Goal: Information Seeking & Learning: Learn about a topic

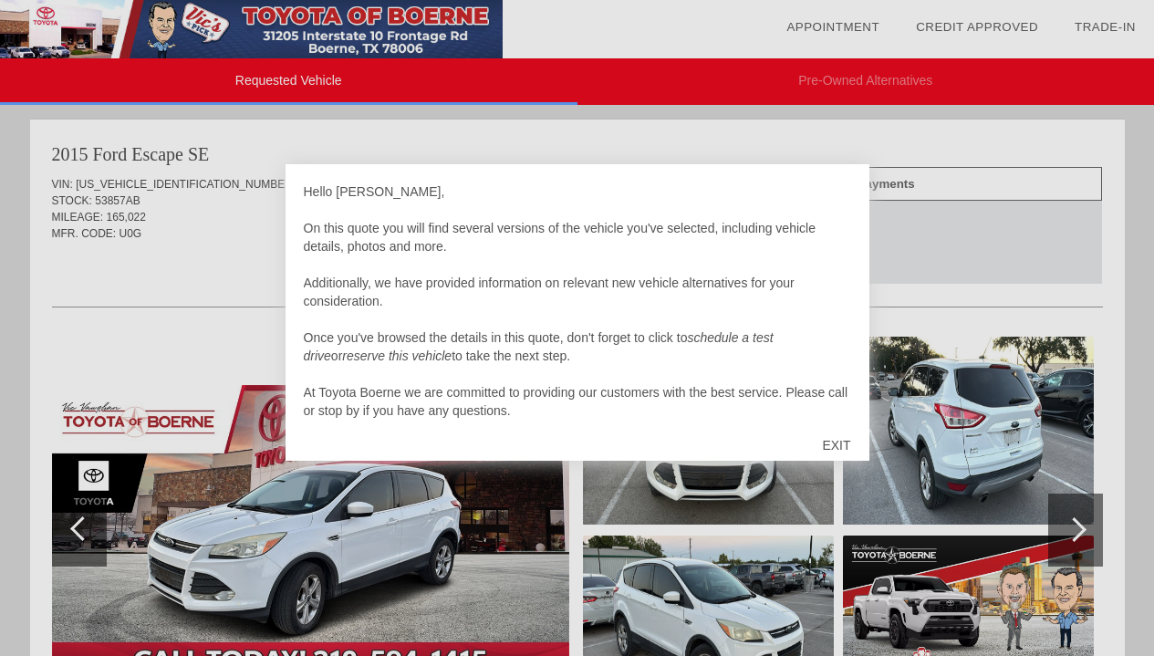
scroll to position [18, 0]
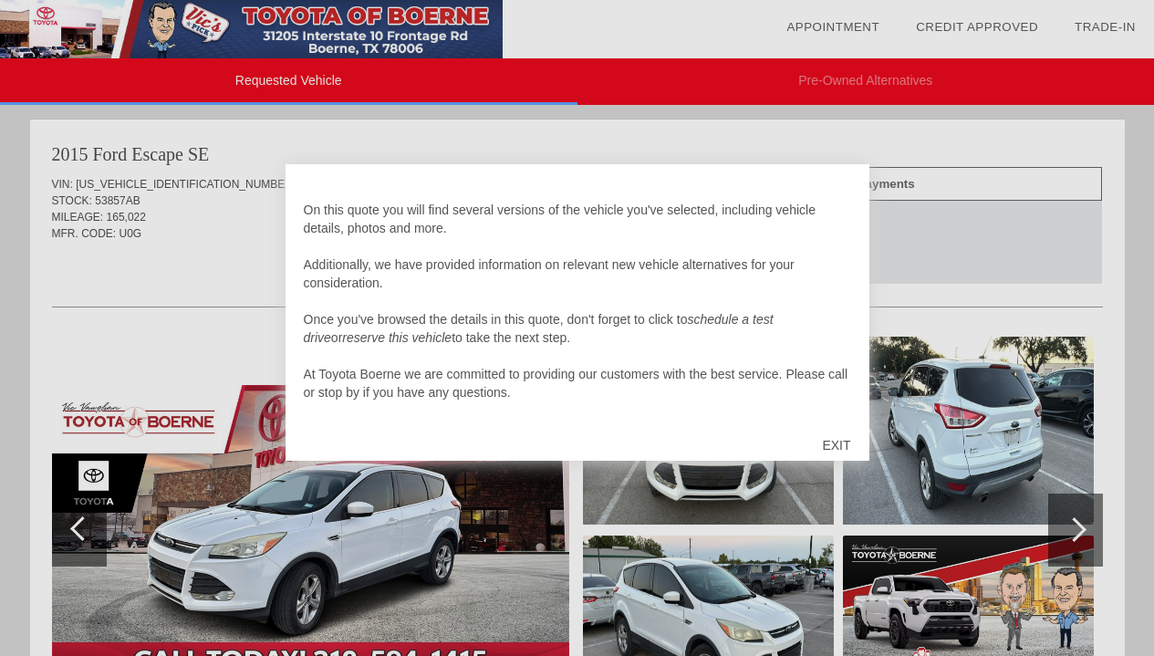
click at [999, 133] on div at bounding box center [577, 328] width 1154 height 656
click at [834, 442] on div "EXIT" at bounding box center [836, 445] width 65 height 55
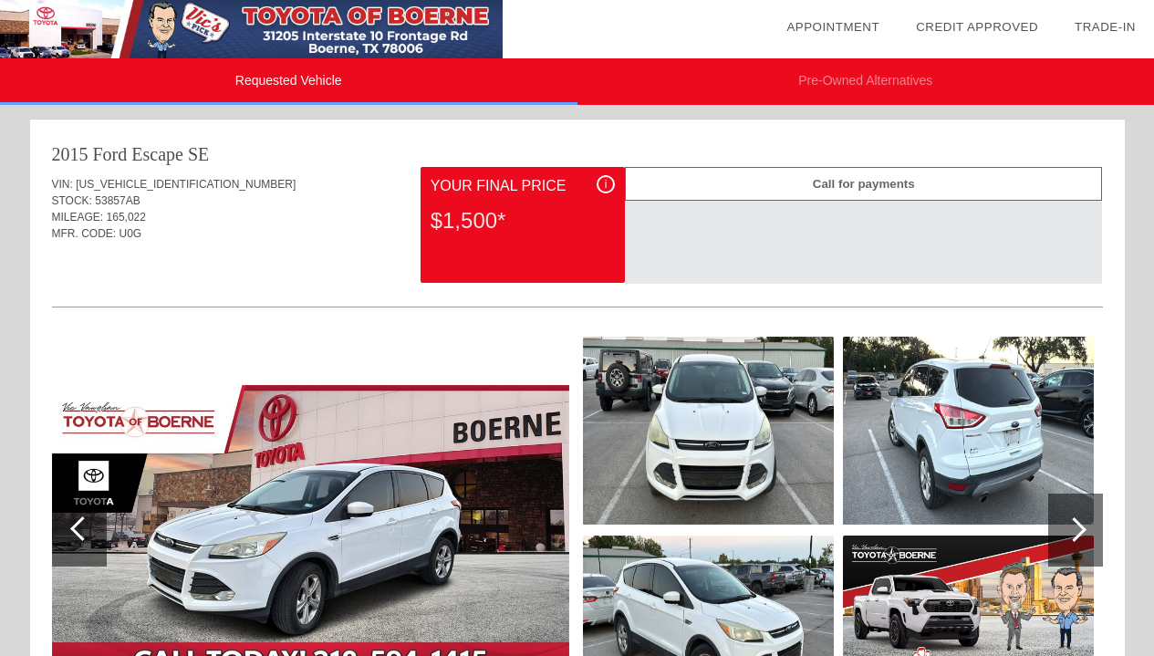
click at [605, 182] on span "i" at bounding box center [606, 184] width 3 height 13
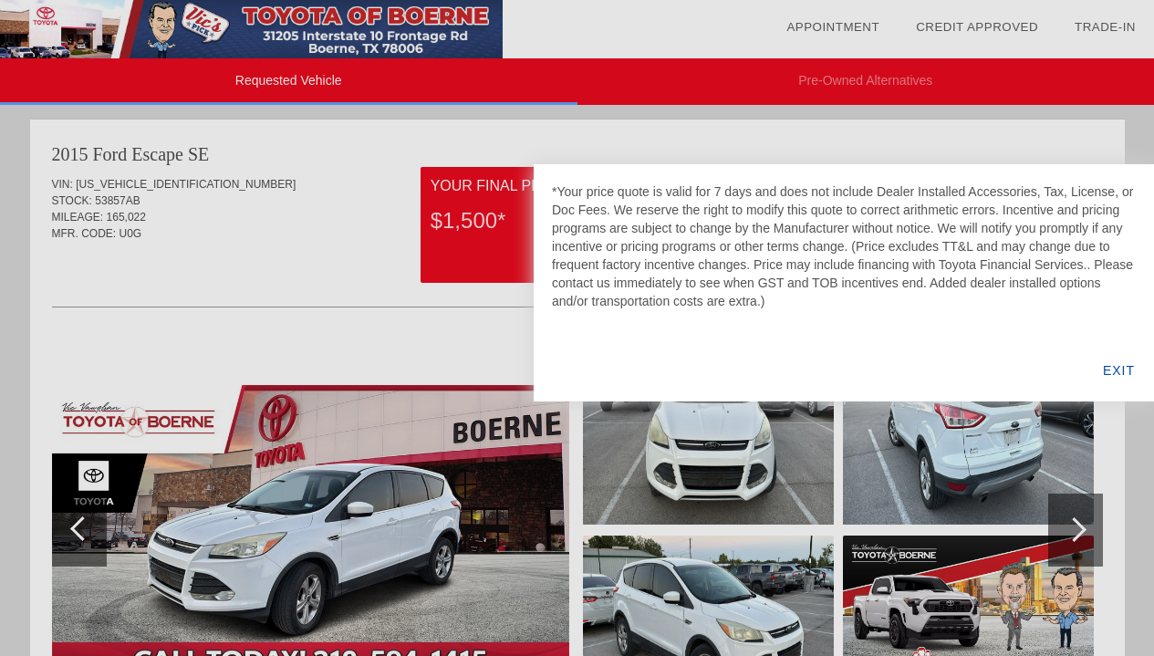
click at [1122, 367] on div "EXIT" at bounding box center [1119, 370] width 70 height 62
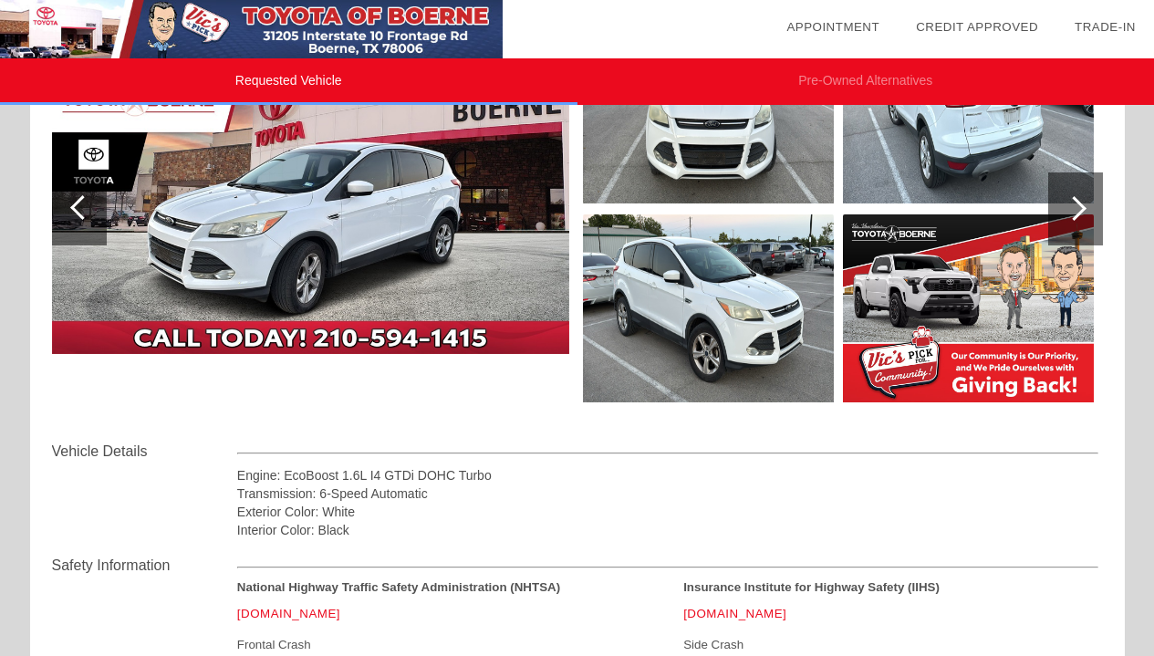
scroll to position [558, 0]
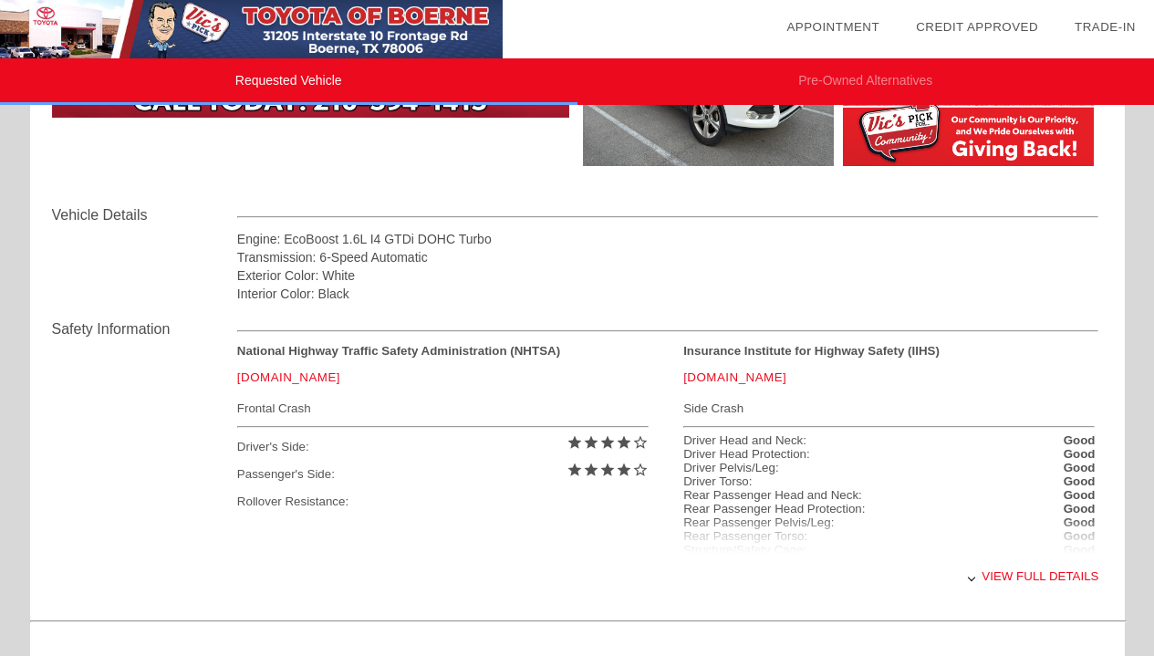
click at [1009, 581] on div "View full details" at bounding box center [668, 576] width 862 height 45
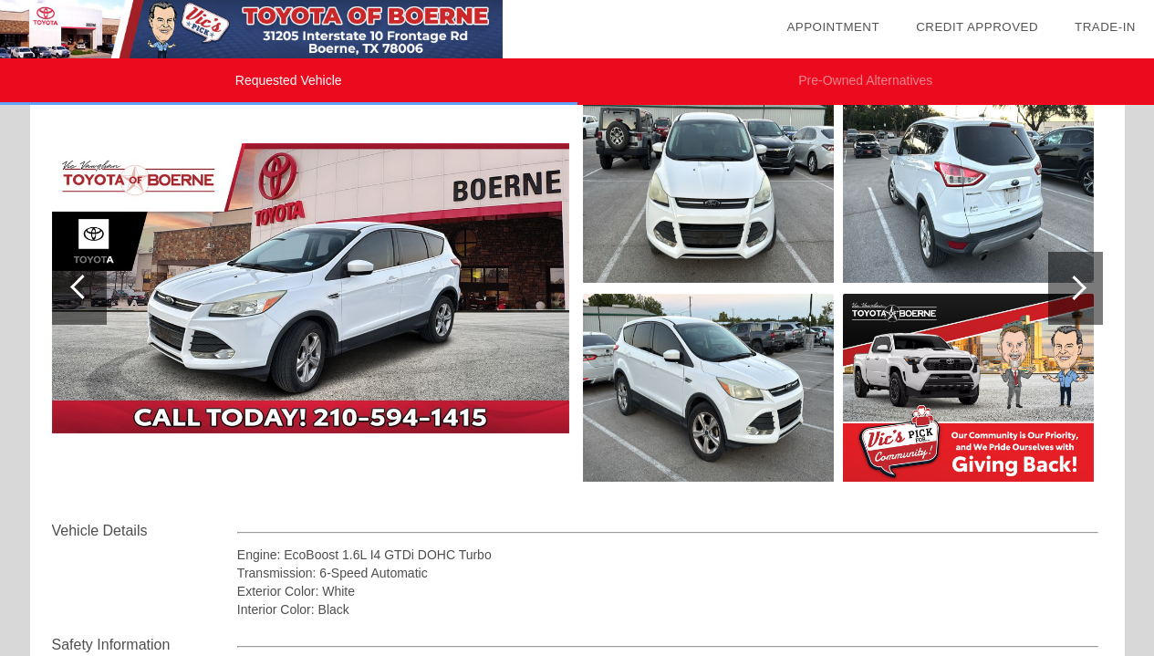
scroll to position [244, 0]
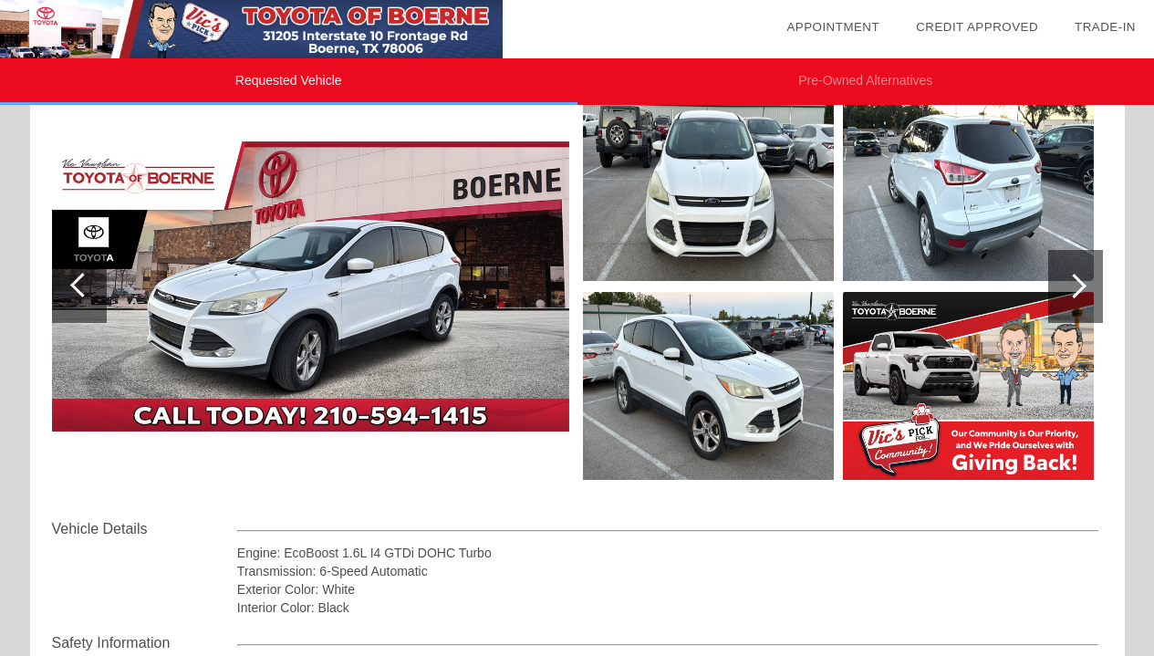
click at [1064, 279] on div at bounding box center [1076, 286] width 55 height 73
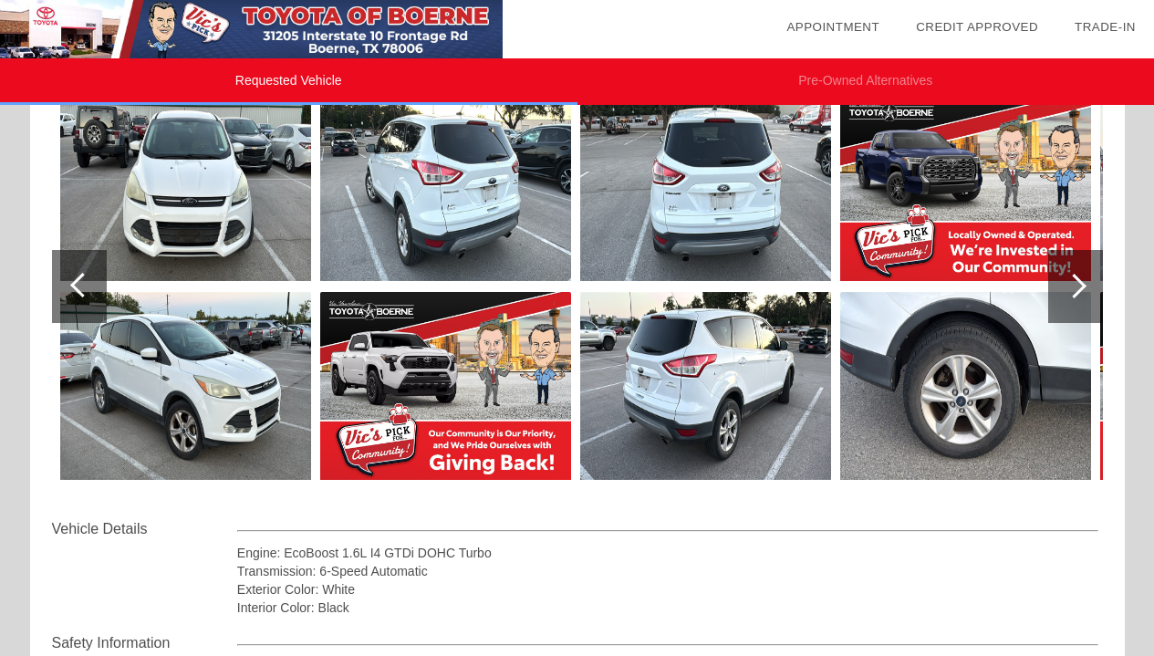
click at [740, 209] on img at bounding box center [705, 187] width 251 height 188
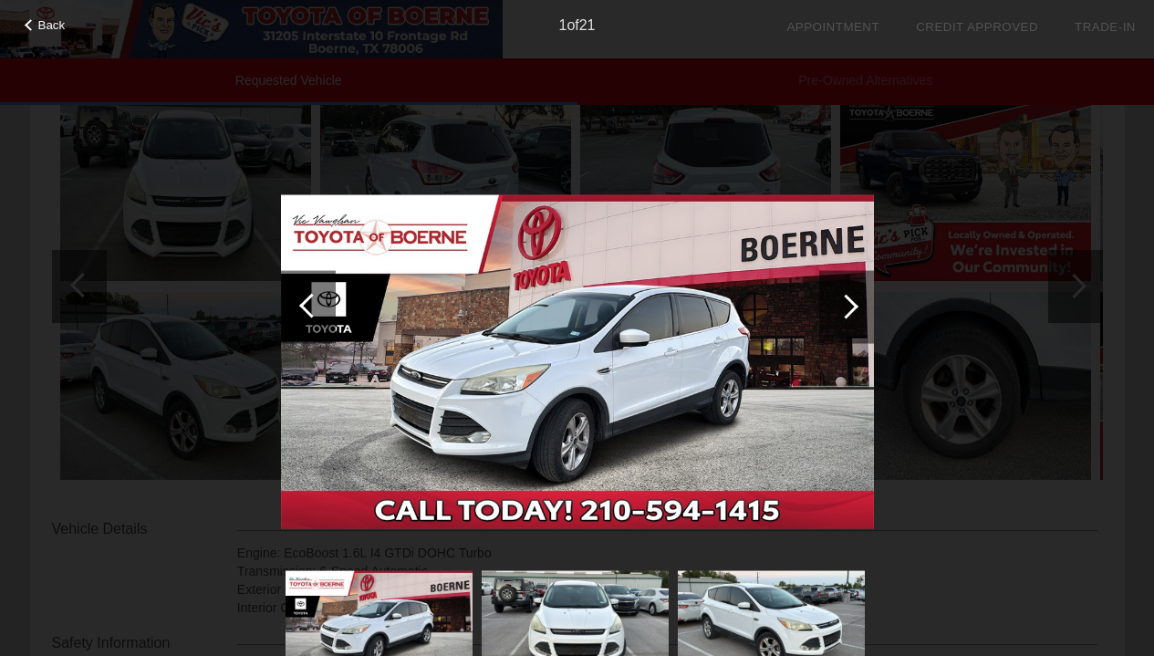
click at [993, 193] on div "Back 1 of 21" at bounding box center [577, 328] width 1154 height 656
click at [49, 22] on span "Back" at bounding box center [51, 25] width 27 height 14
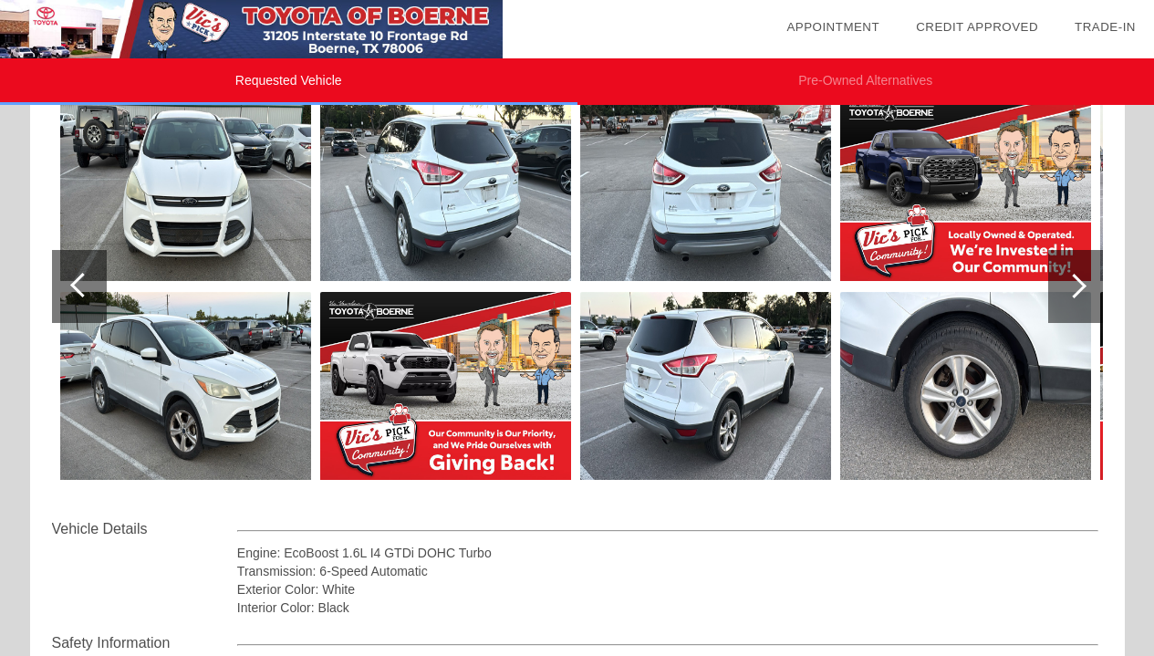
click at [1087, 293] on div at bounding box center [1076, 286] width 55 height 73
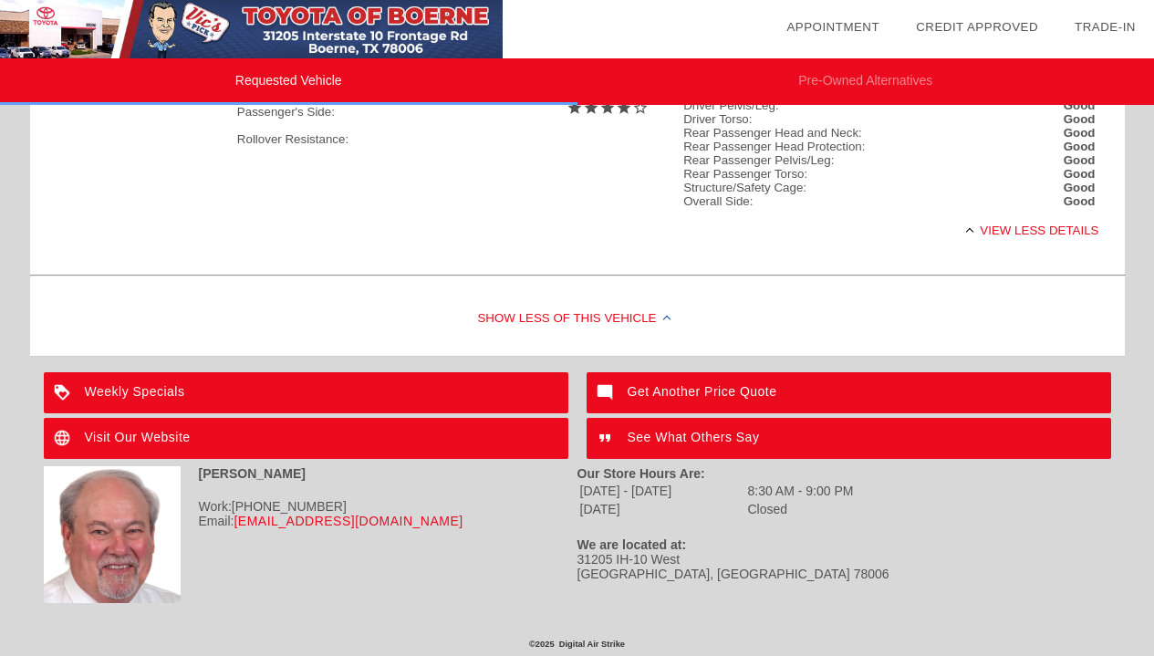
scroll to position [922, 0]
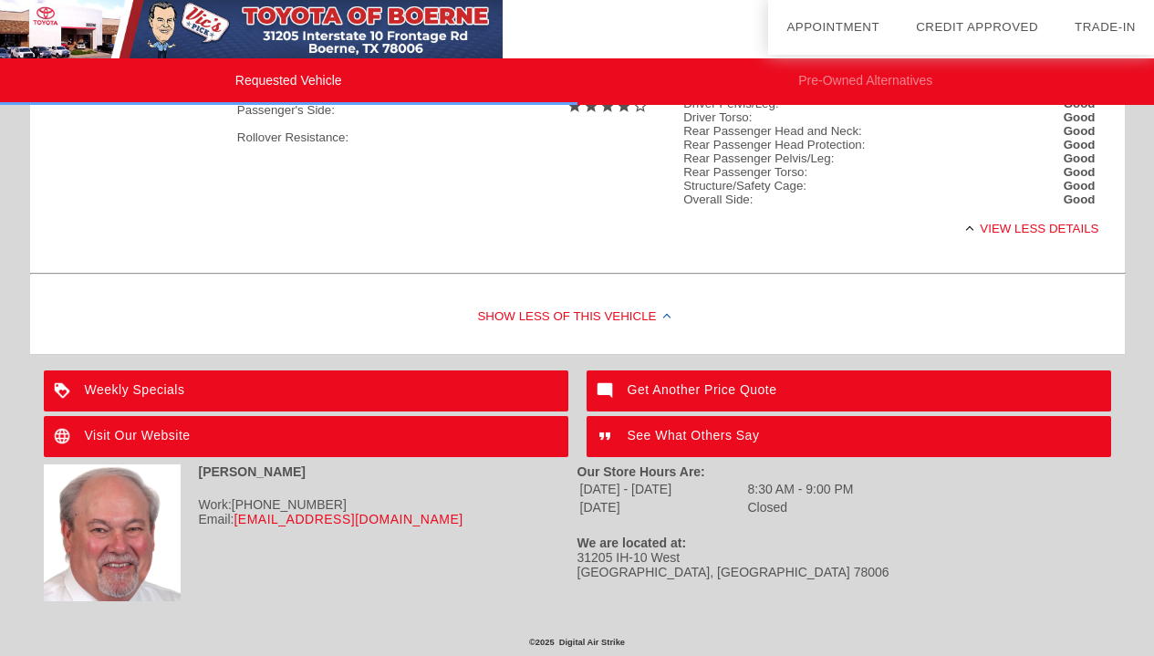
click at [919, 442] on div "See What Others Say" at bounding box center [849, 436] width 525 height 41
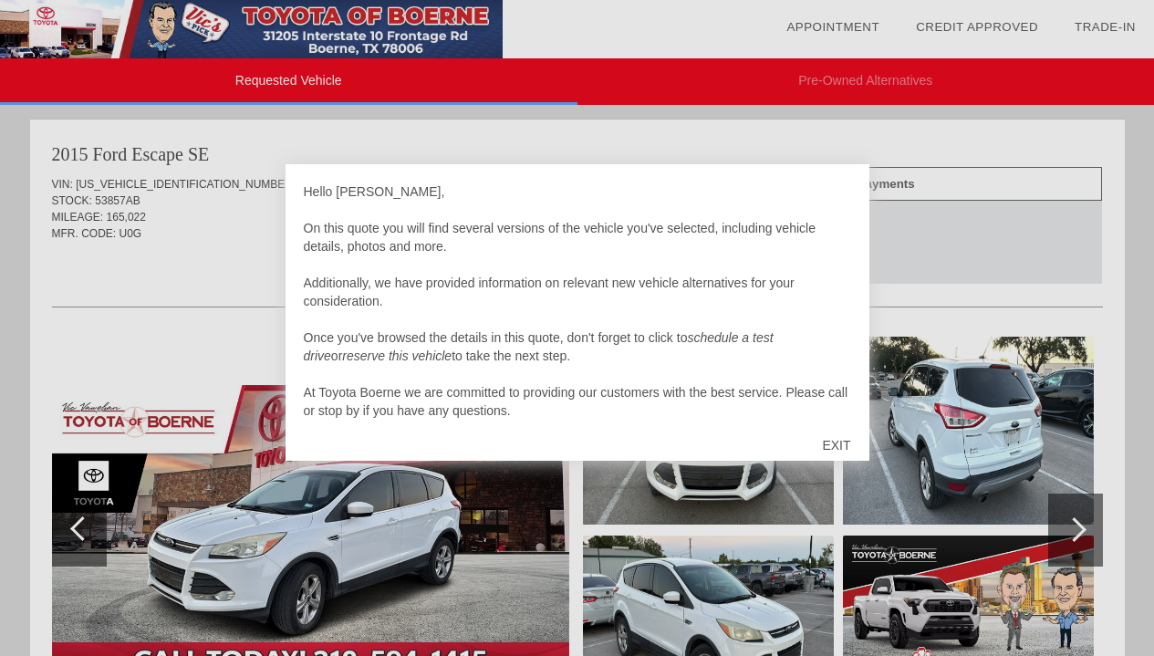
click at [839, 450] on div "EXIT" at bounding box center [836, 445] width 65 height 55
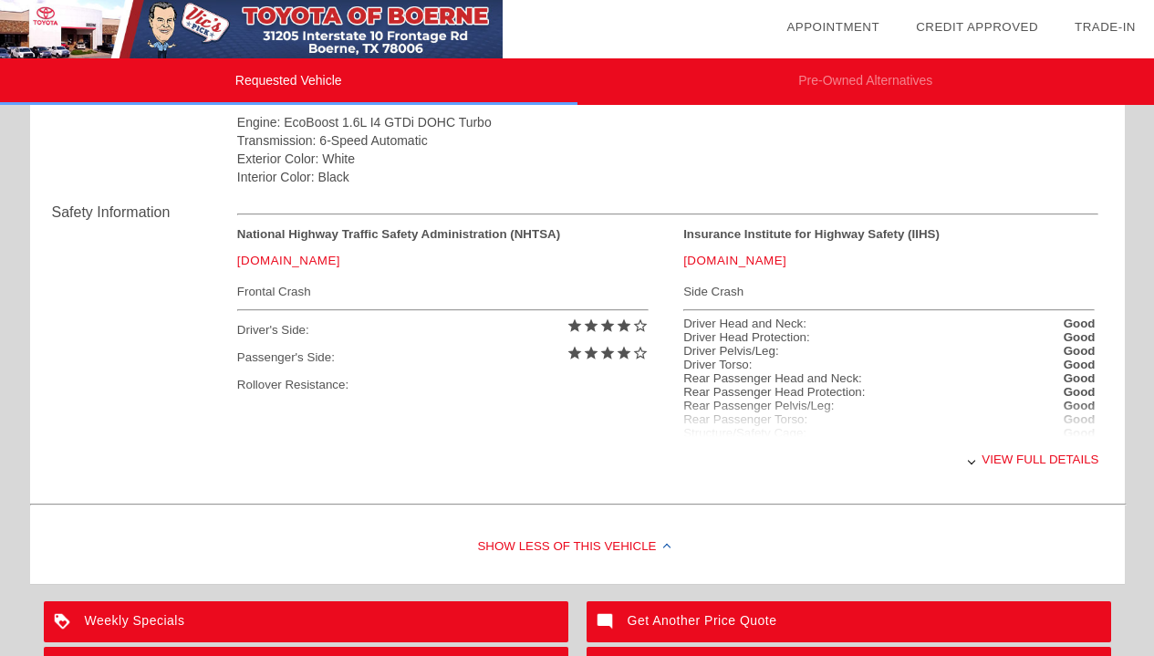
scroll to position [904, 0]
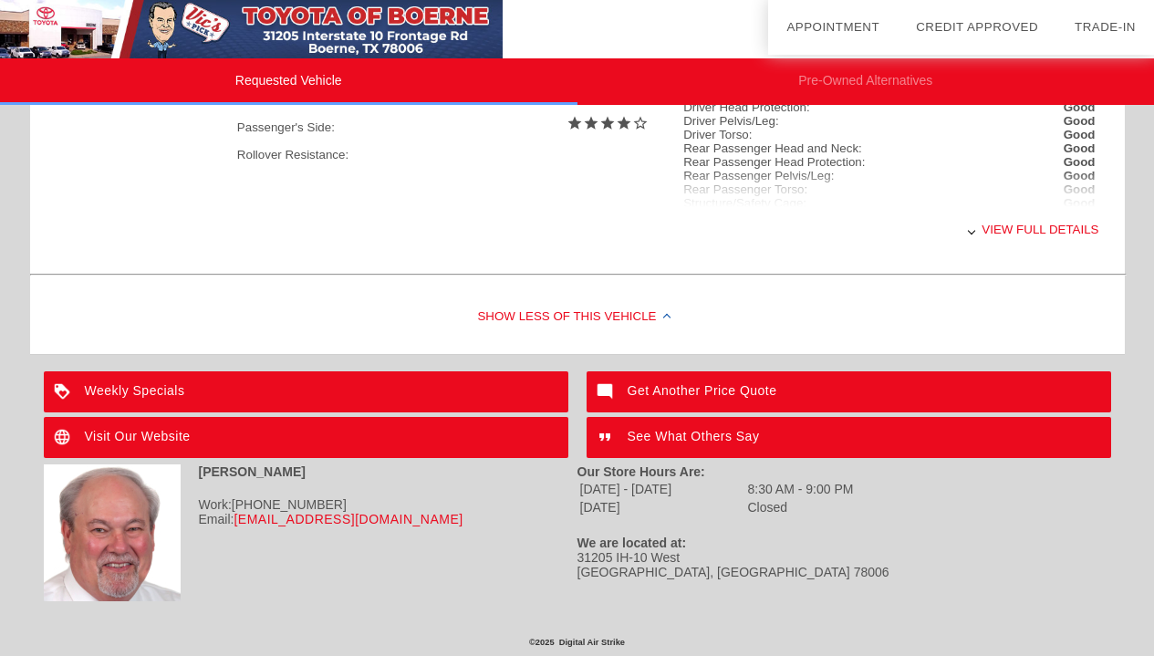
click at [423, 392] on div "Weekly Specials" at bounding box center [306, 391] width 525 height 41
